Goal: Find specific page/section: Find specific page/section

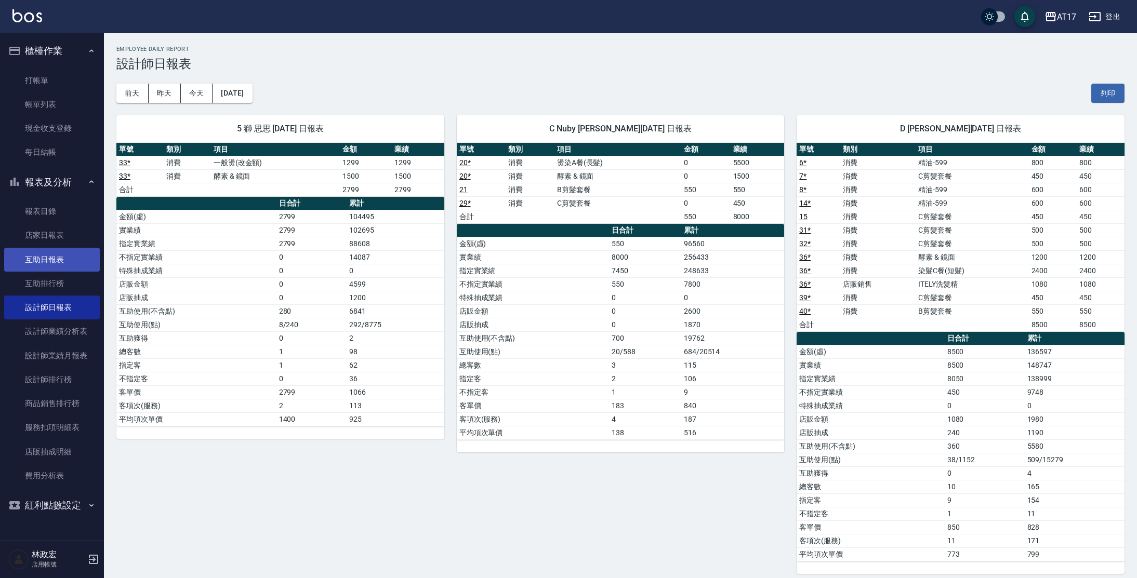
scroll to position [426, 0]
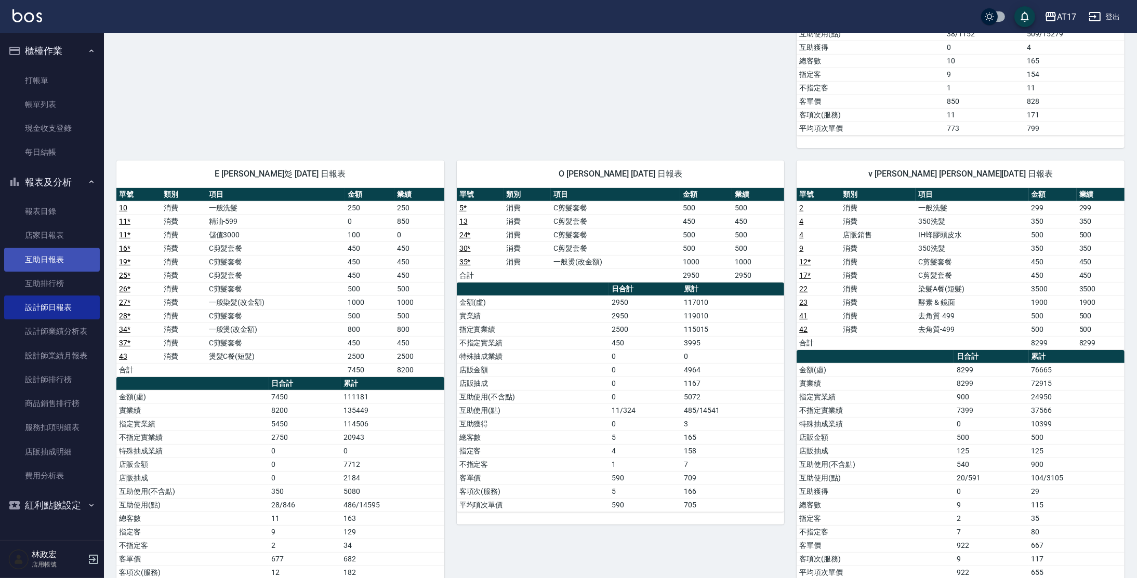
click at [65, 261] on link "互助日報表" at bounding box center [52, 260] width 96 height 24
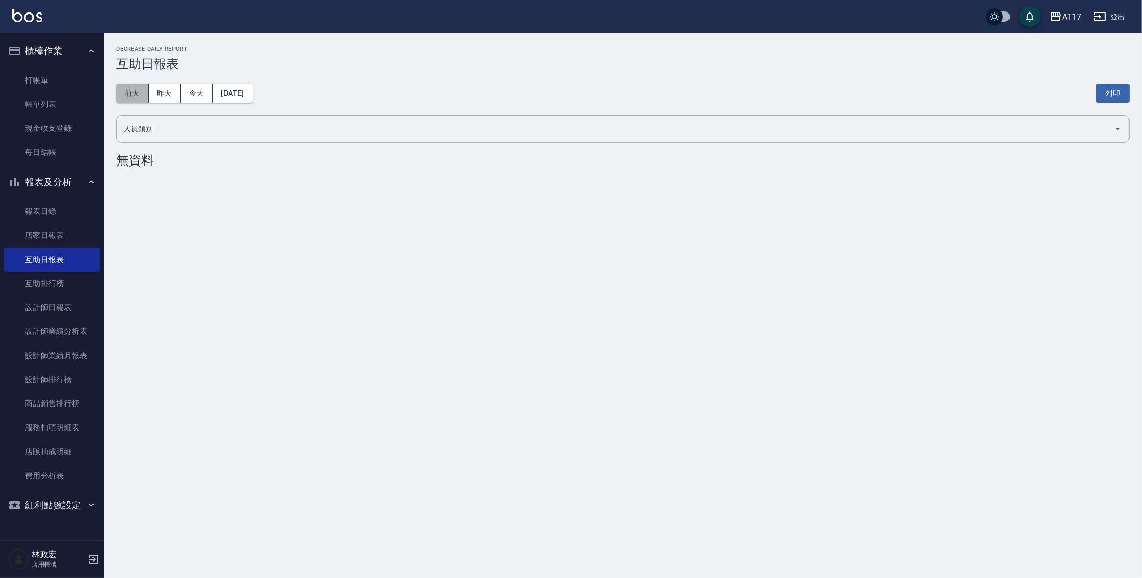
click at [141, 98] on button "前天" at bounding box center [132, 93] width 32 height 19
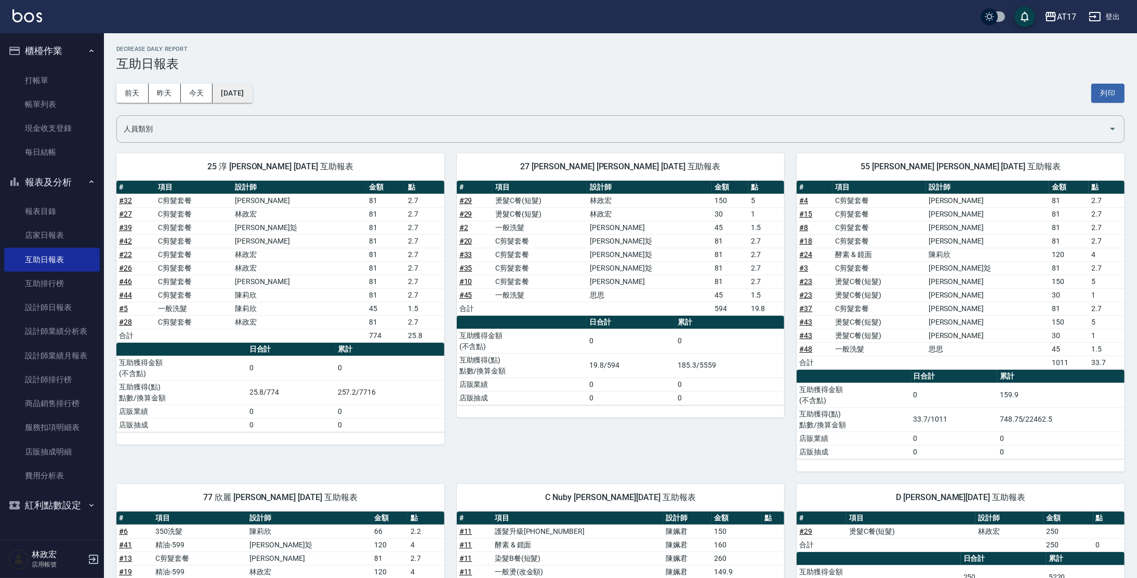
click at [247, 99] on button "[DATE]" at bounding box center [231, 93] width 39 height 19
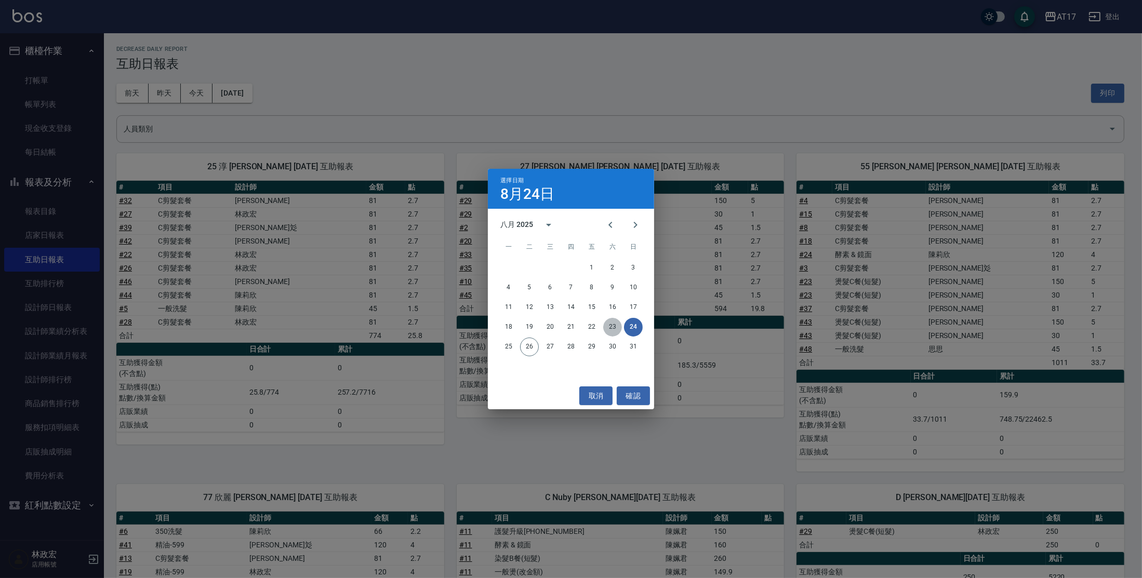
click at [609, 326] on button "23" at bounding box center [612, 327] width 19 height 19
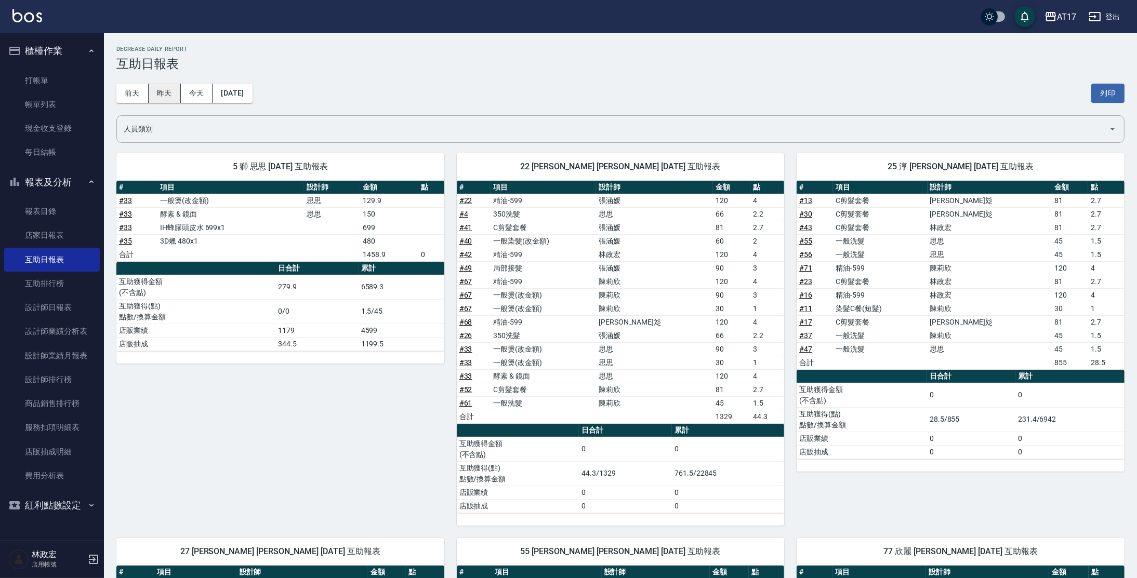
click at [175, 97] on button "昨天" at bounding box center [165, 93] width 32 height 19
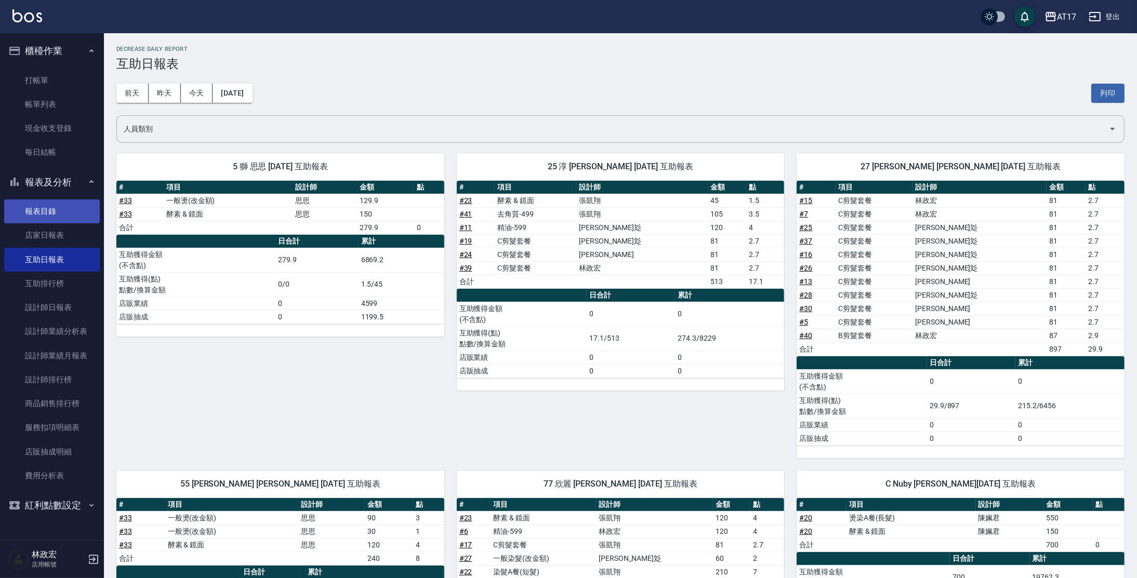
click at [68, 220] on link "報表目錄" at bounding box center [52, 211] width 96 height 24
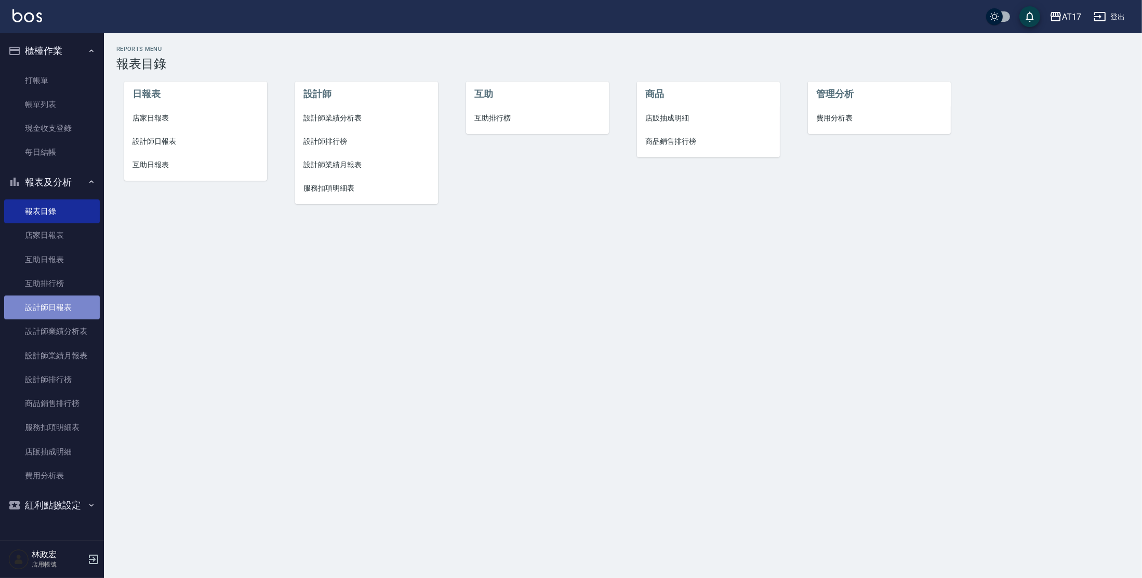
click at [35, 303] on link "設計師日報表" at bounding box center [52, 308] width 96 height 24
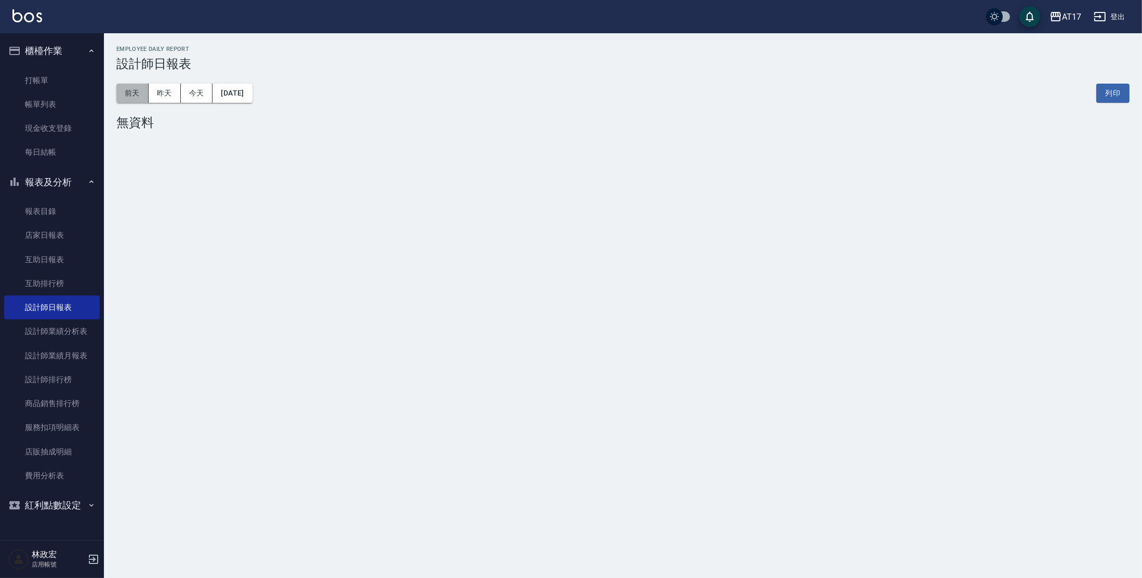
click at [143, 91] on button "前天" at bounding box center [132, 93] width 32 height 19
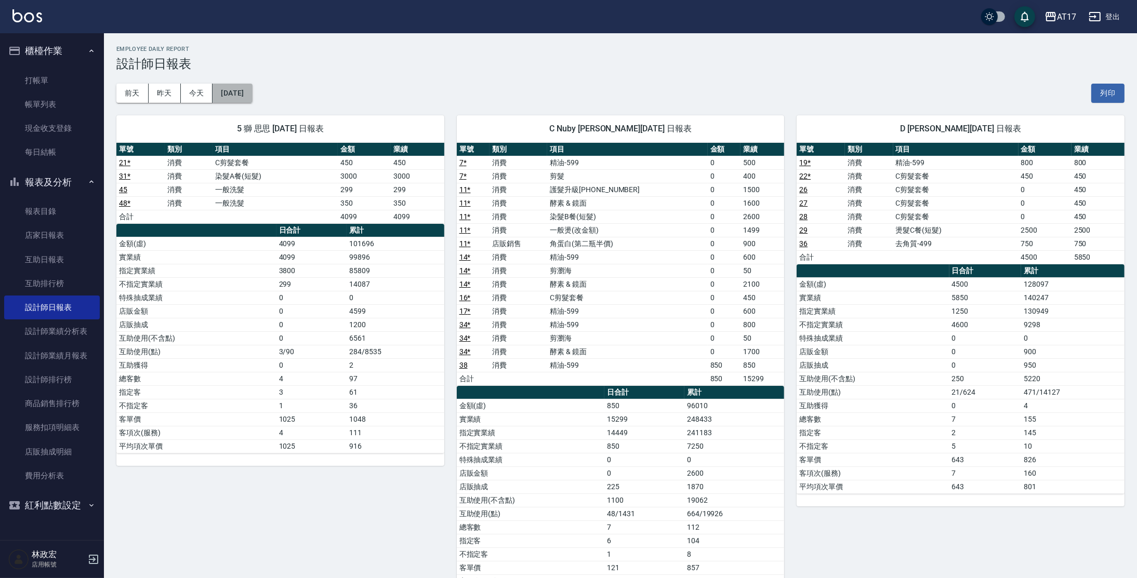
click at [234, 90] on button "[DATE]" at bounding box center [231, 93] width 39 height 19
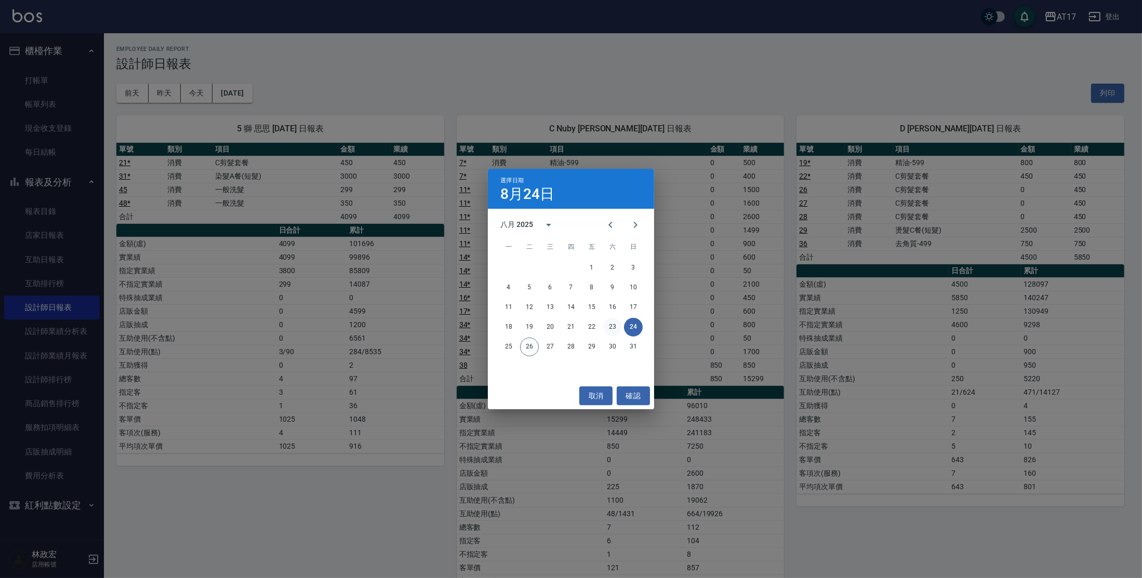
click at [609, 325] on button "23" at bounding box center [612, 327] width 19 height 19
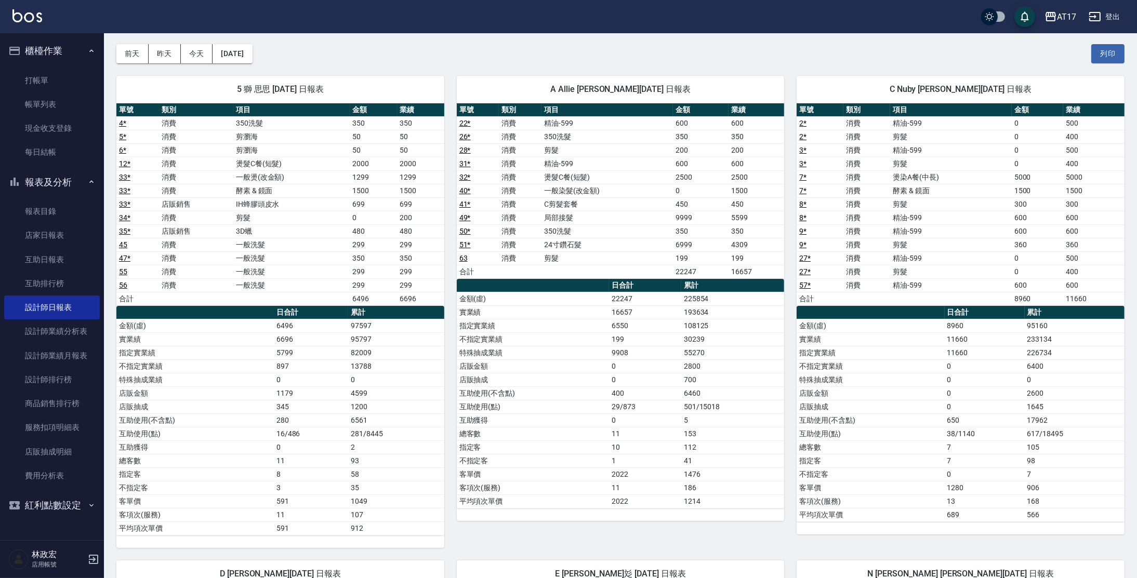
scroll to position [39, 0]
click at [91, 384] on link "設計師排行榜" at bounding box center [52, 380] width 96 height 24
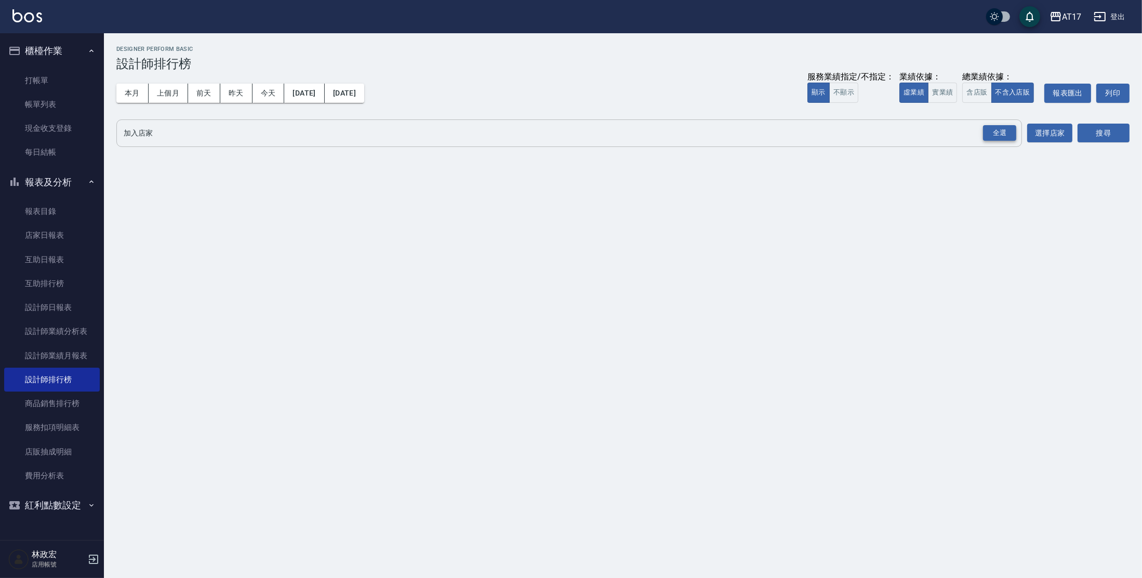
click at [988, 134] on div "全選" at bounding box center [999, 133] width 33 height 16
click at [1086, 134] on button "搜尋" at bounding box center [1103, 133] width 52 height 19
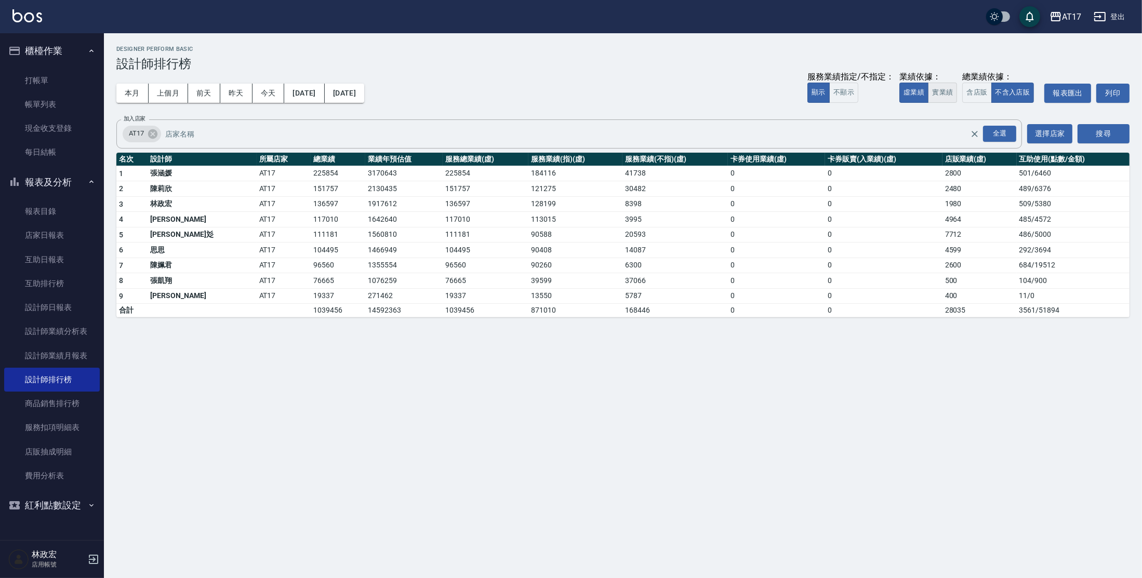
click at [955, 94] on button "實業績" at bounding box center [942, 93] width 29 height 20
click at [914, 91] on button "虛業績" at bounding box center [913, 93] width 29 height 20
click at [485, 86] on div "本月 上個月 [DATE] [DATE] [DATE] [DATE] [DATE] 服務業績指定/不指定： 顯示 不顯示 業績依據： 虛業績 實業績 總業績依…" at bounding box center [622, 93] width 1013 height 44
click at [50, 306] on link "設計師日報表" at bounding box center [52, 308] width 96 height 24
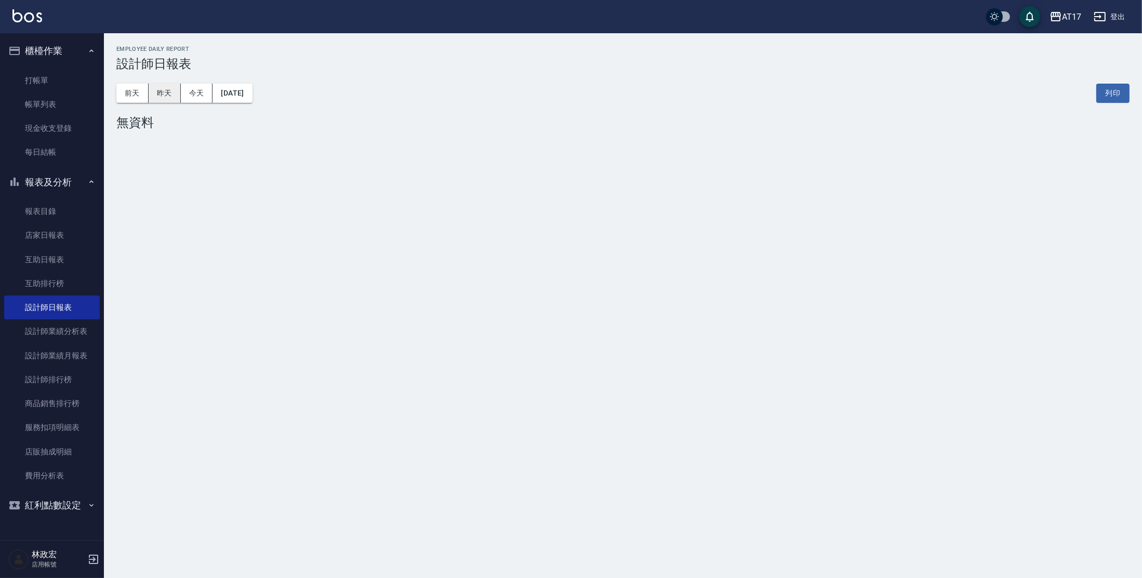
click at [163, 94] on button "昨天" at bounding box center [165, 93] width 32 height 19
